Goal: Information Seeking & Learning: Understand process/instructions

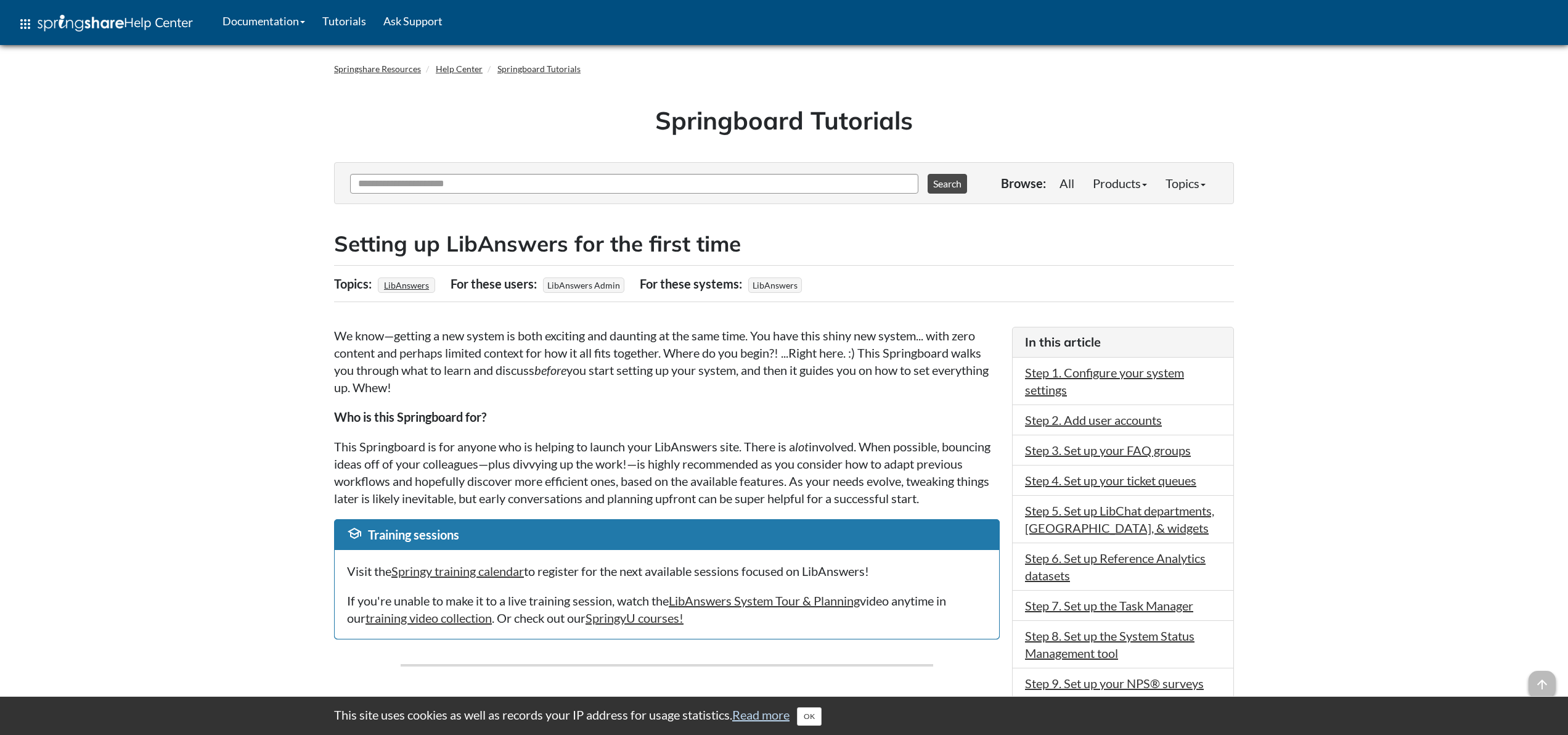
click at [1091, 243] on h2 "Setting up LibAnswers for the first time" at bounding box center [783, 244] width 900 height 30
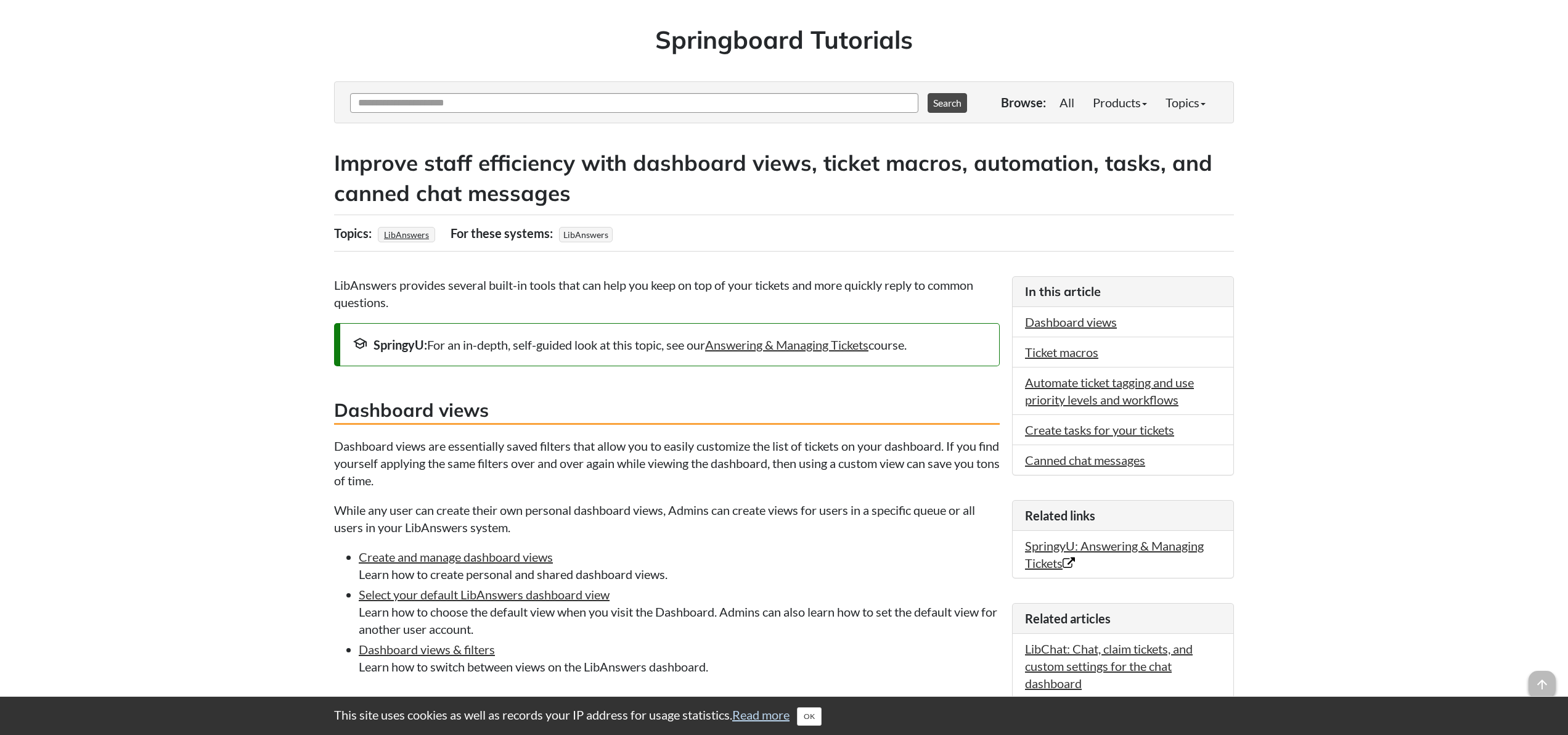
scroll to position [80, 0]
click at [534, 556] on link "Create and manage dashboard views" at bounding box center [456, 557] width 194 height 15
